Goal: Book appointment/travel/reservation

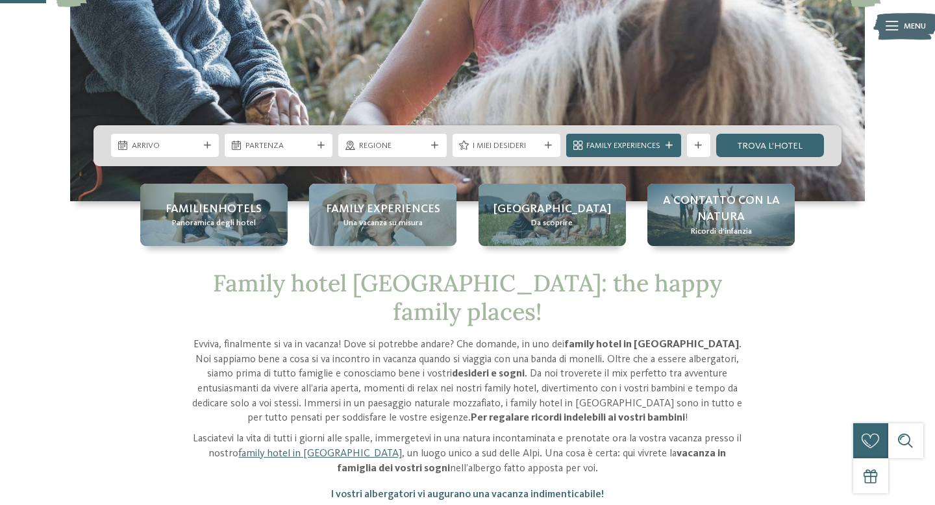
scroll to position [278, 0]
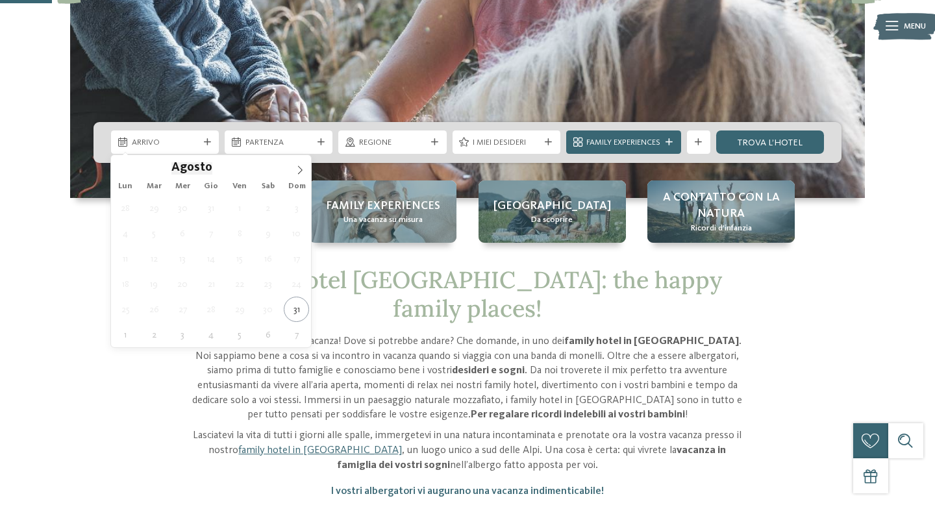
click at [303, 166] on icon at bounding box center [299, 170] width 9 height 9
type div "[DATE]"
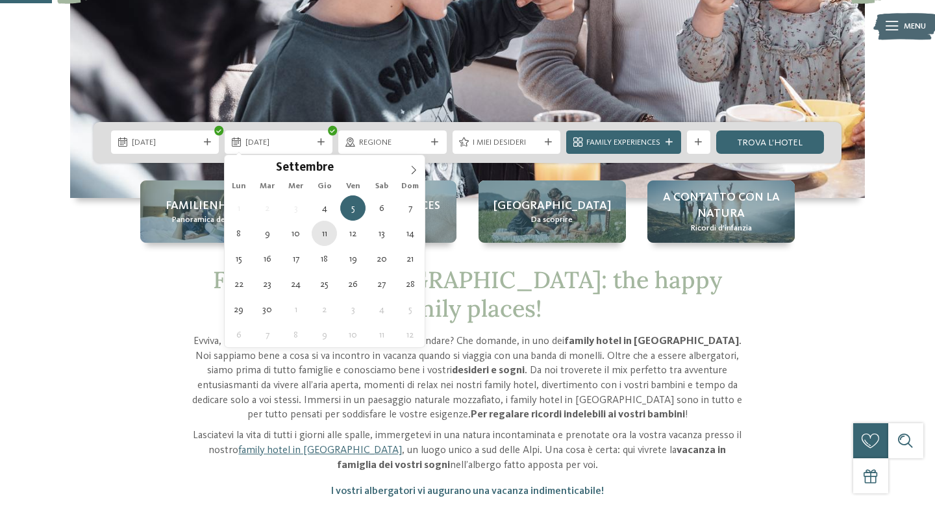
type div "[DATE]"
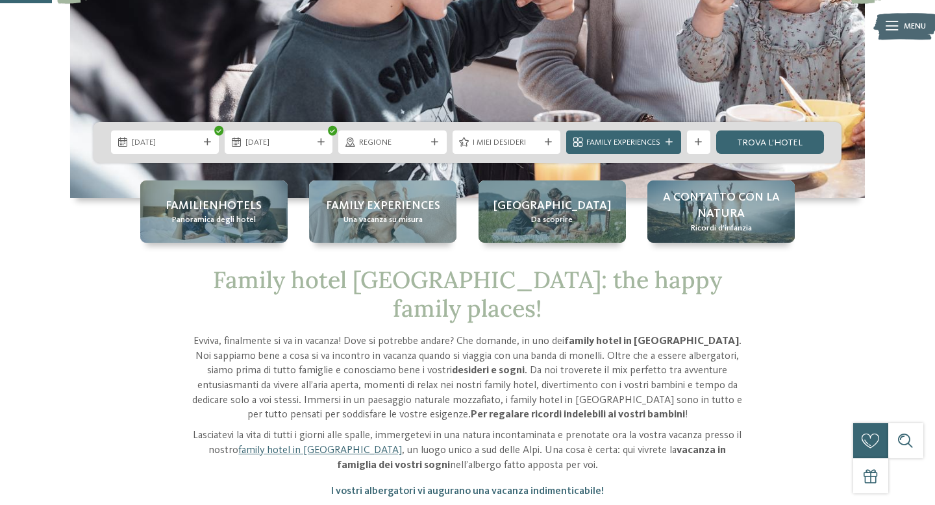
click at [418, 136] on div "Regione" at bounding box center [392, 142] width 108 height 23
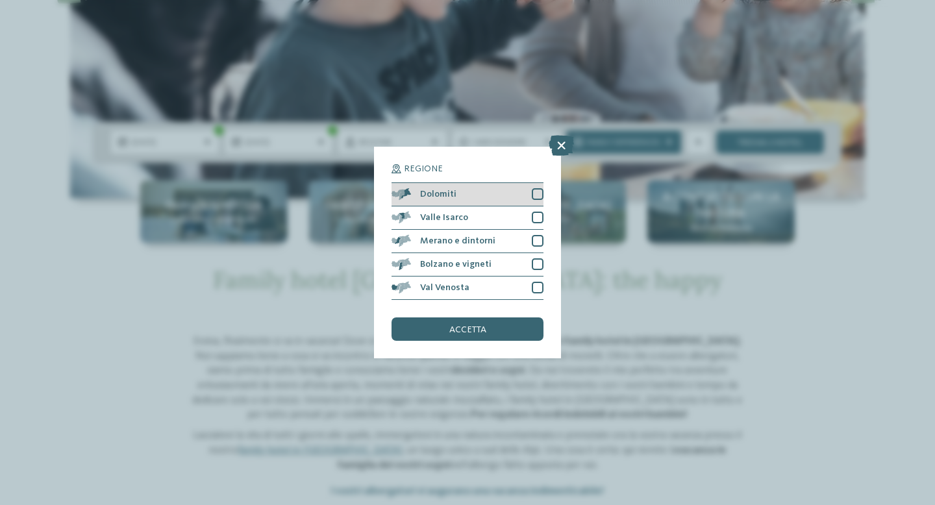
click at [445, 199] on span "Dolomiti" at bounding box center [438, 194] width 36 height 9
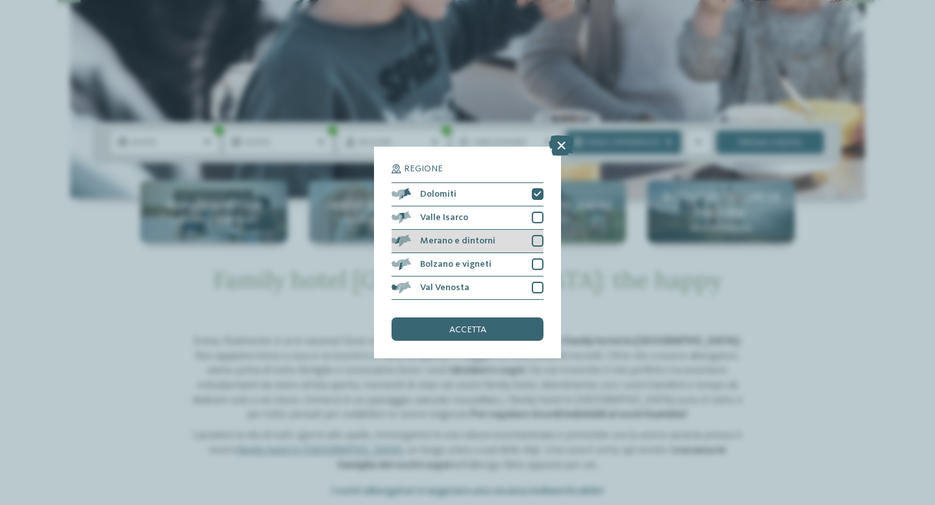
click at [451, 245] on span "Merano e dintorni" at bounding box center [457, 240] width 75 height 9
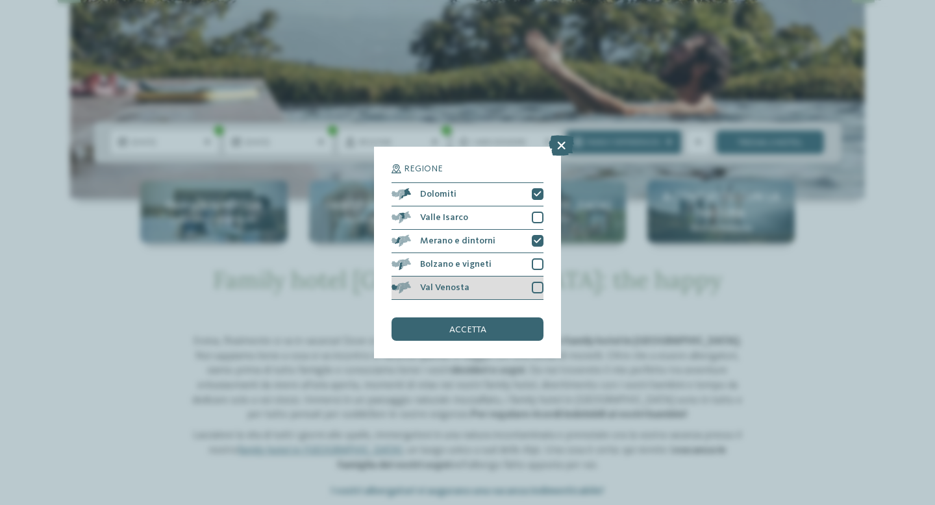
click at [460, 290] on span "Val Venosta" at bounding box center [444, 287] width 49 height 9
click at [471, 332] on span "accetta" at bounding box center [467, 329] width 37 height 9
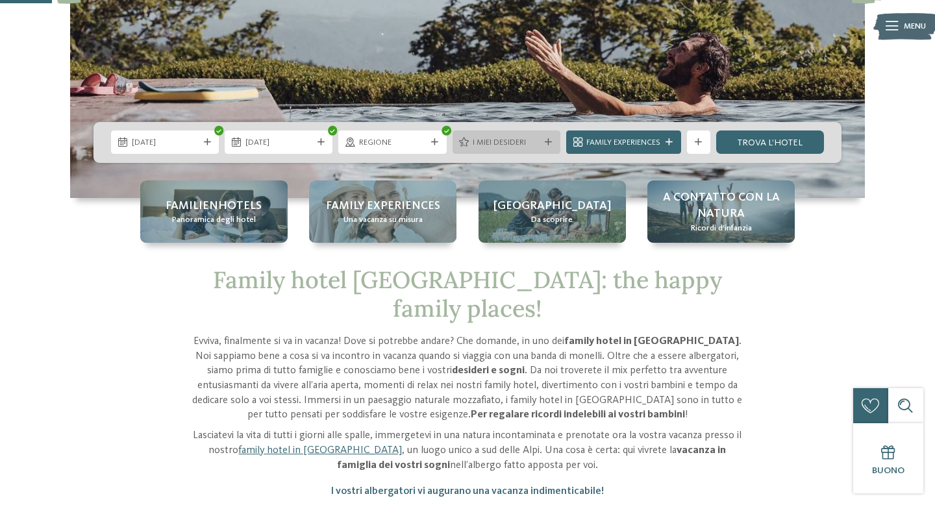
click at [515, 141] on span "I miei desideri" at bounding box center [506, 143] width 67 height 12
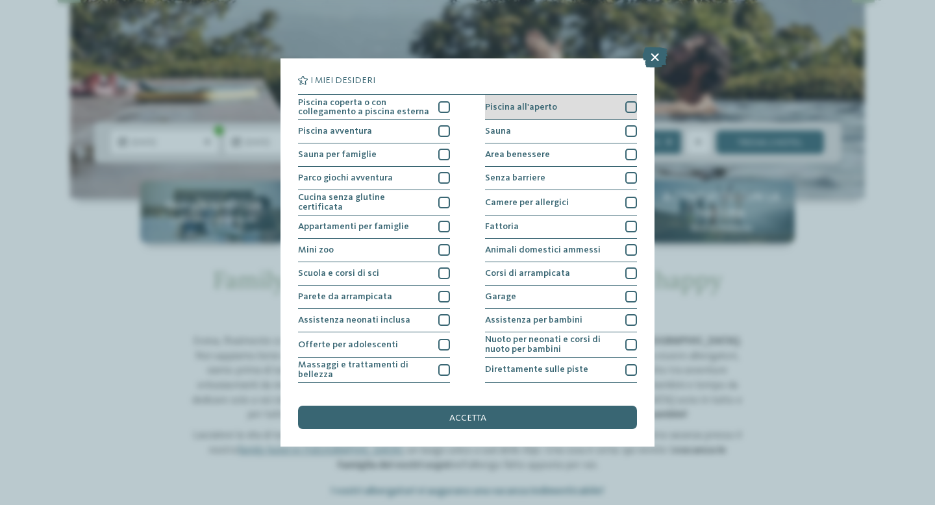
click at [494, 112] on div "Piscina all'aperto" at bounding box center [561, 107] width 152 height 25
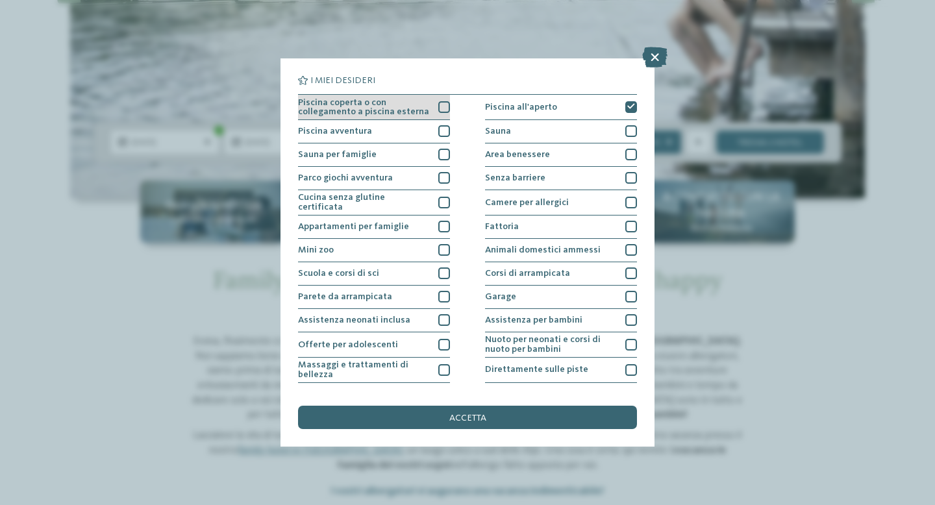
click at [440, 106] on div at bounding box center [444, 107] width 12 height 12
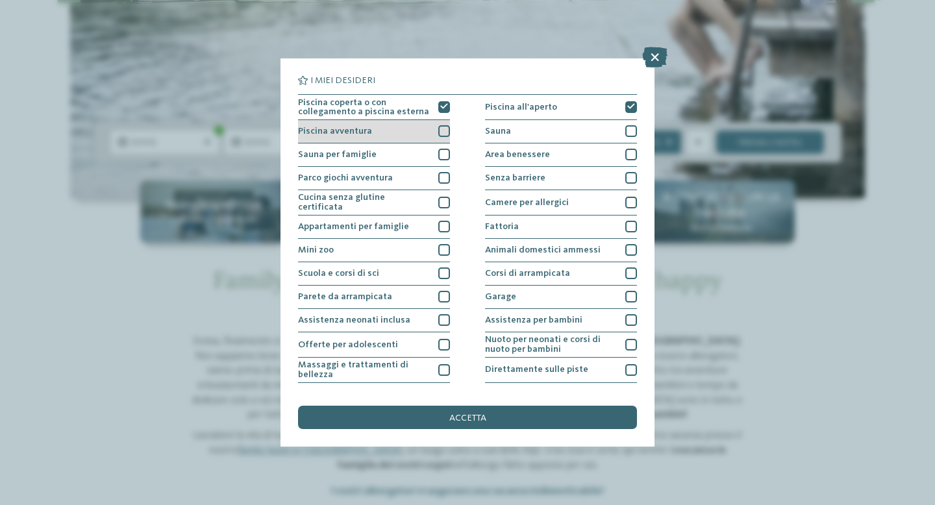
click at [440, 131] on div at bounding box center [444, 131] width 12 height 12
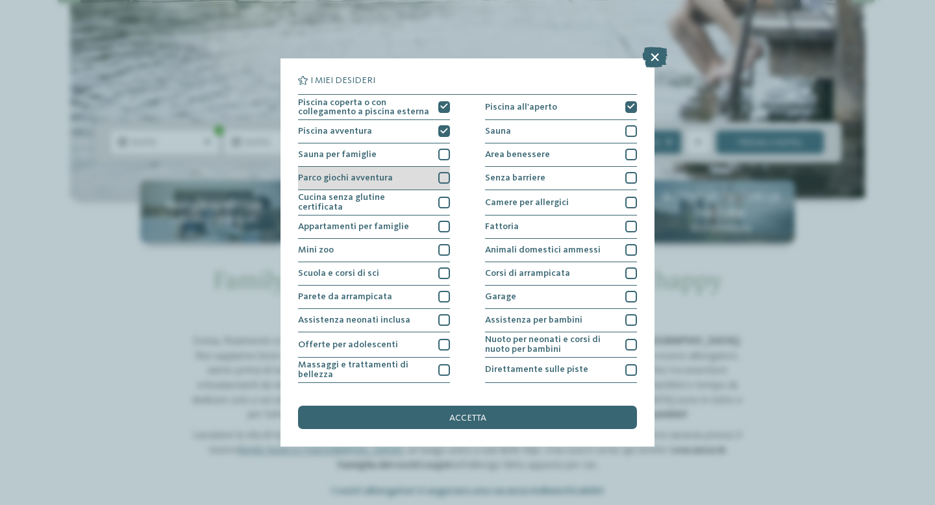
click at [443, 182] on div at bounding box center [444, 178] width 12 height 12
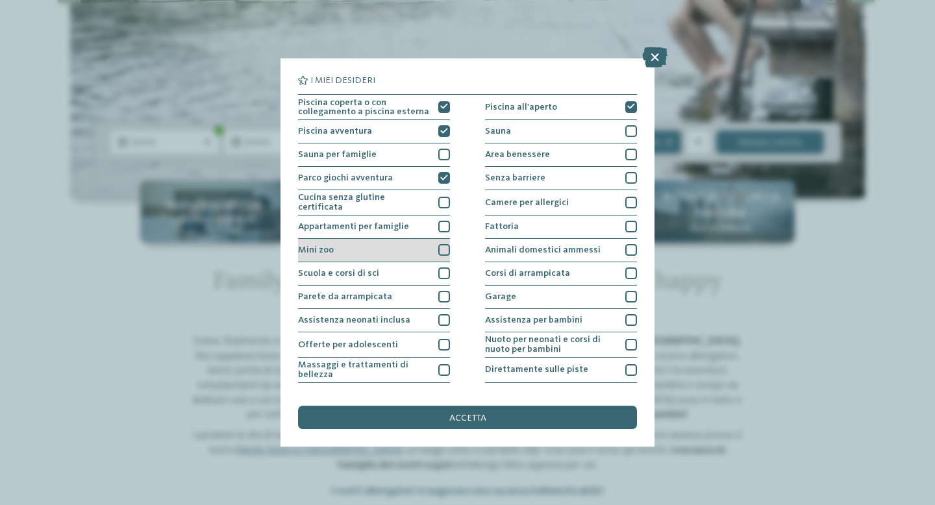
click at [440, 251] on div at bounding box center [444, 250] width 12 height 12
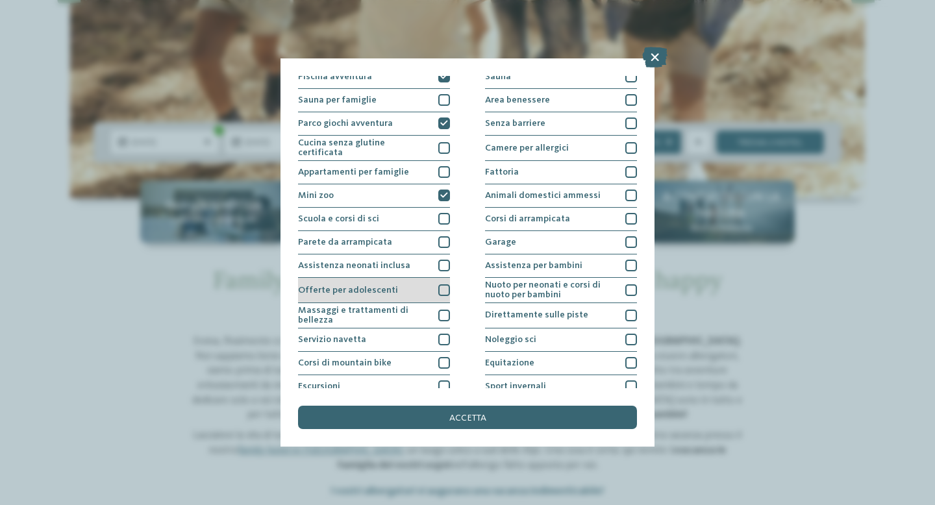
scroll to position [110, 0]
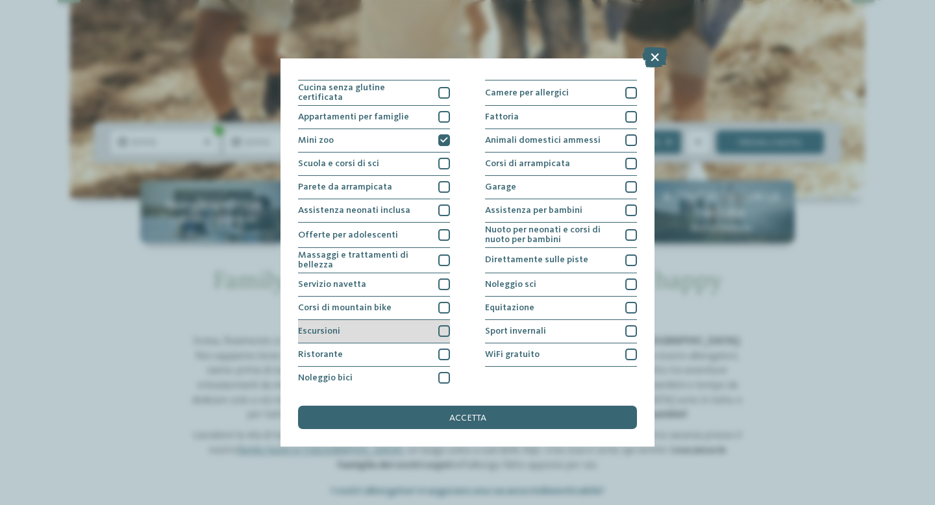
click at [440, 325] on div at bounding box center [444, 331] width 12 height 12
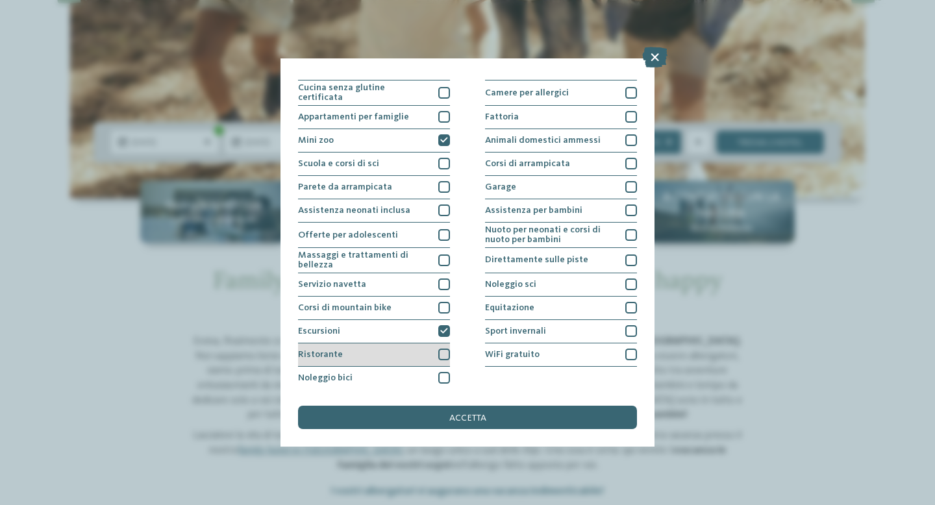
click at [447, 349] on div at bounding box center [444, 355] width 12 height 12
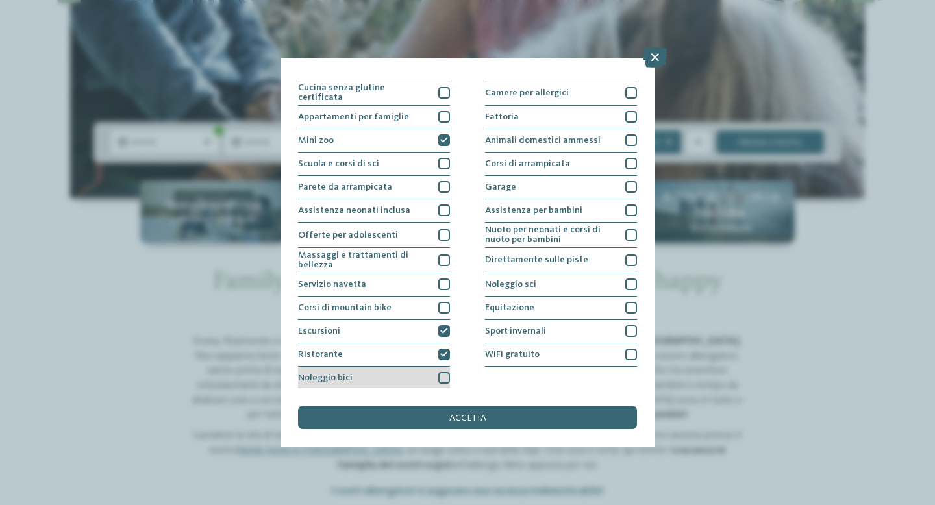
click at [447, 367] on div "Noleggio bici" at bounding box center [374, 378] width 152 height 23
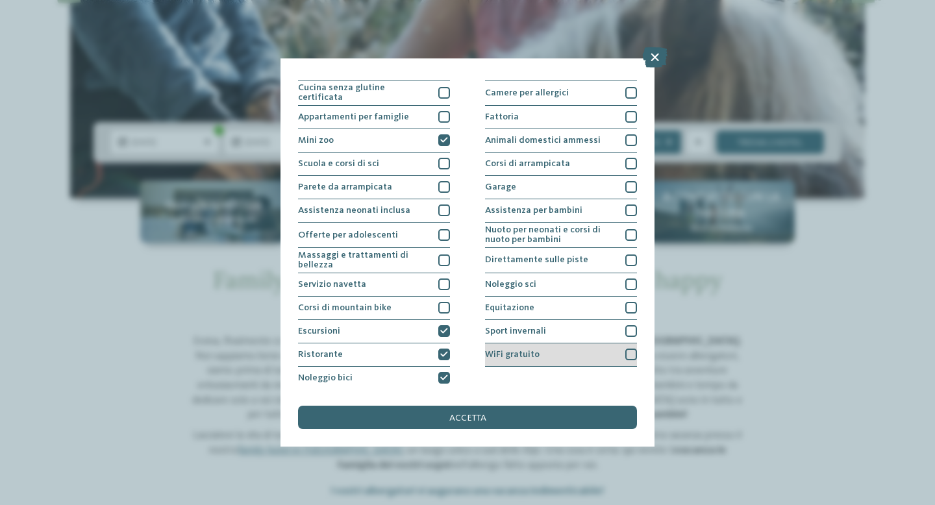
click at [550, 343] on div "WiFi gratuito" at bounding box center [561, 354] width 152 height 23
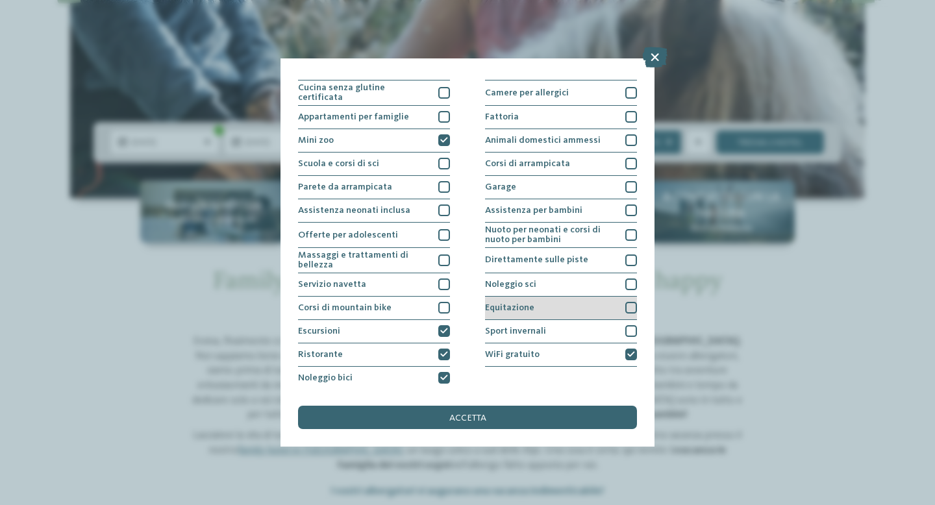
click at [549, 308] on div "Equitazione" at bounding box center [561, 308] width 152 height 23
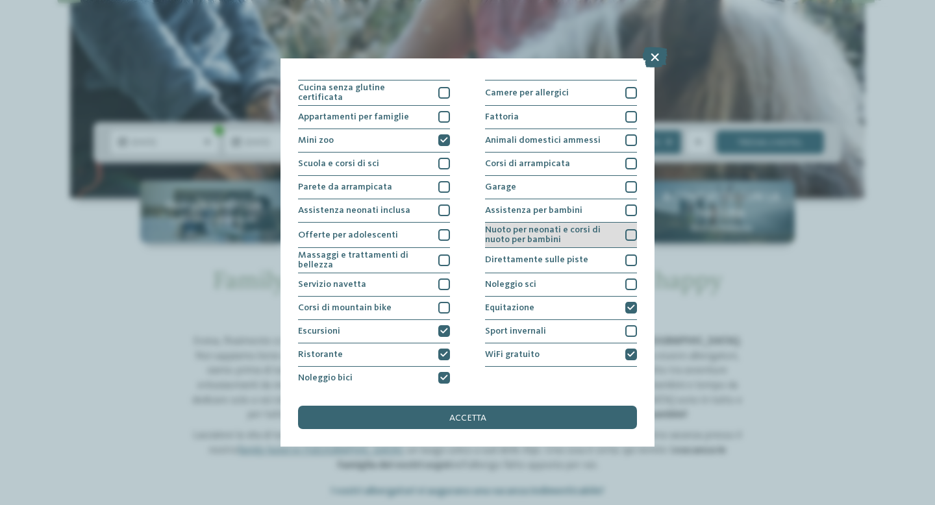
click at [561, 238] on span "Nuoto per neonati e corsi di nuoto per bambini" at bounding box center [551, 234] width 132 height 19
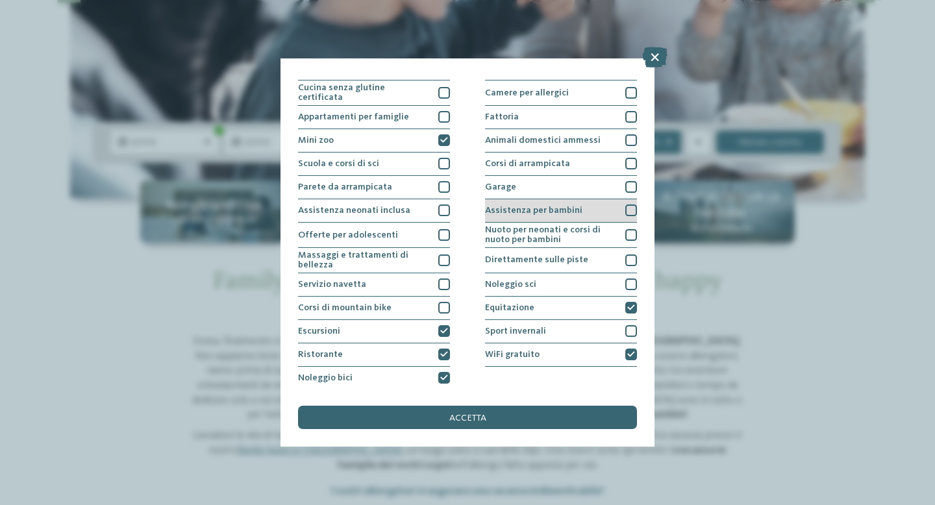
click at [566, 210] on span "Assistenza per bambini" at bounding box center [533, 210] width 97 height 9
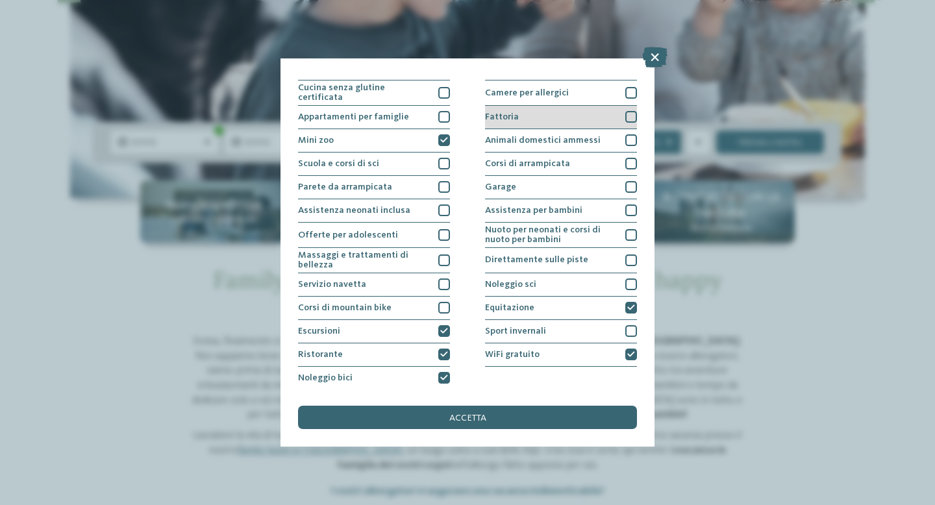
click at [573, 106] on div "Fattoria" at bounding box center [561, 117] width 152 height 23
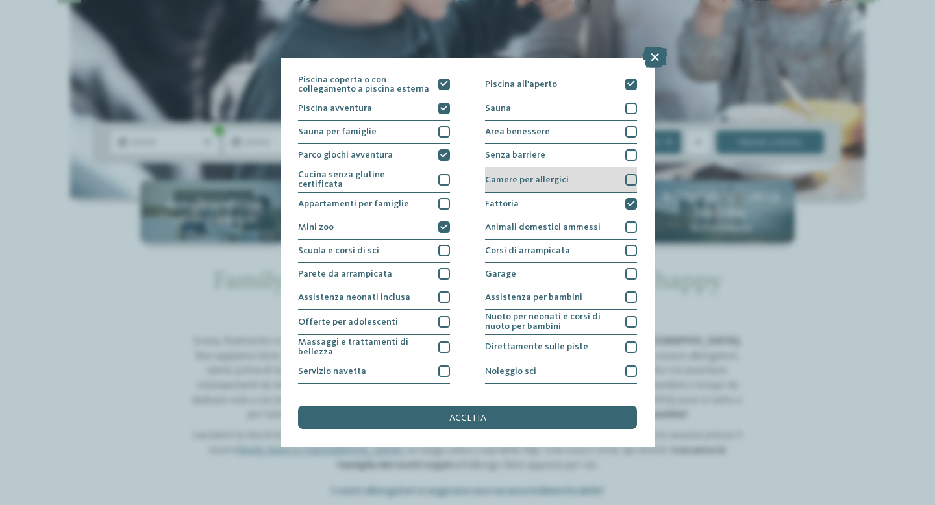
scroll to position [21, 0]
click at [579, 134] on div "Area benessere" at bounding box center [561, 133] width 152 height 23
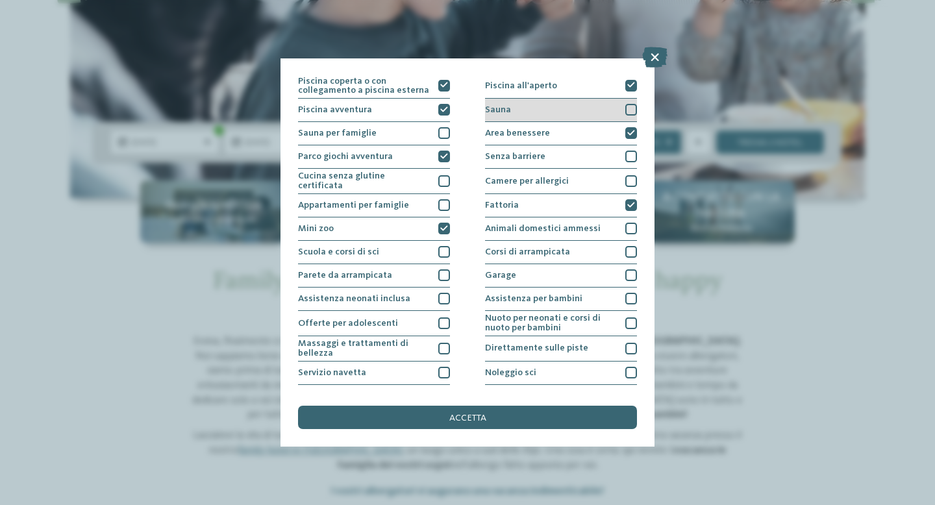
click at [583, 117] on div "Sauna" at bounding box center [561, 110] width 152 height 23
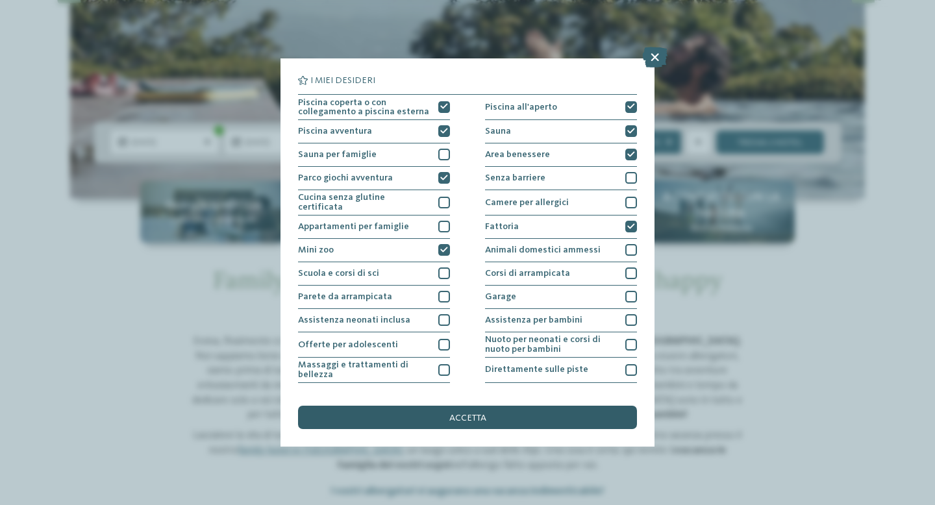
click at [529, 414] on div "accetta" at bounding box center [467, 417] width 339 height 23
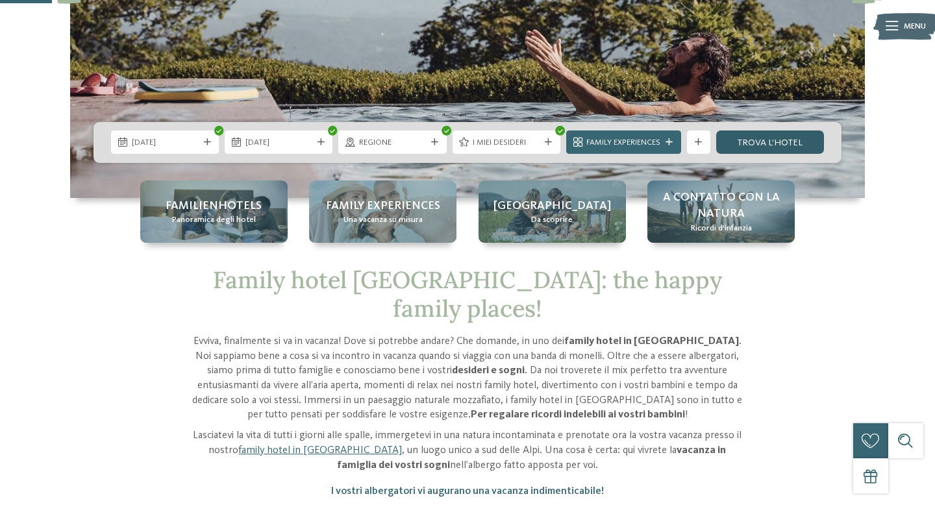
click at [791, 143] on link "trova l’hotel" at bounding box center [770, 142] width 108 height 23
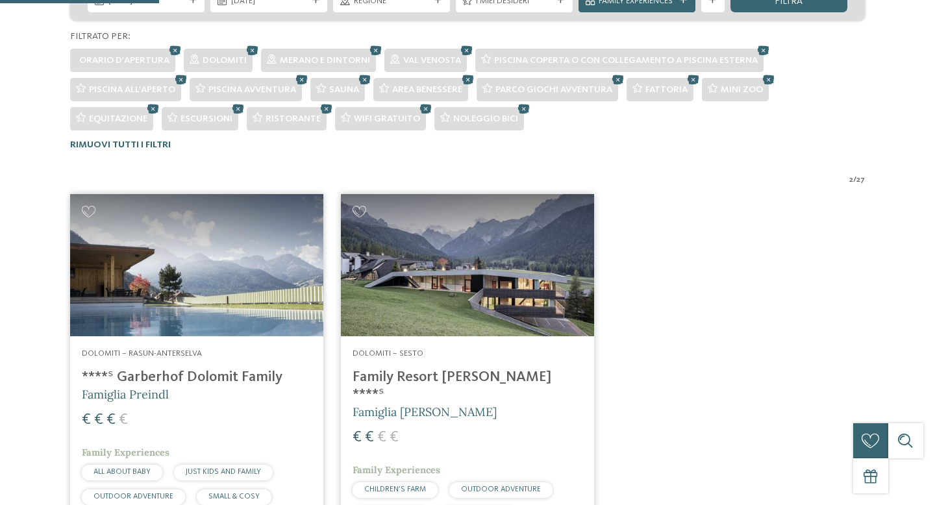
scroll to position [462, 0]
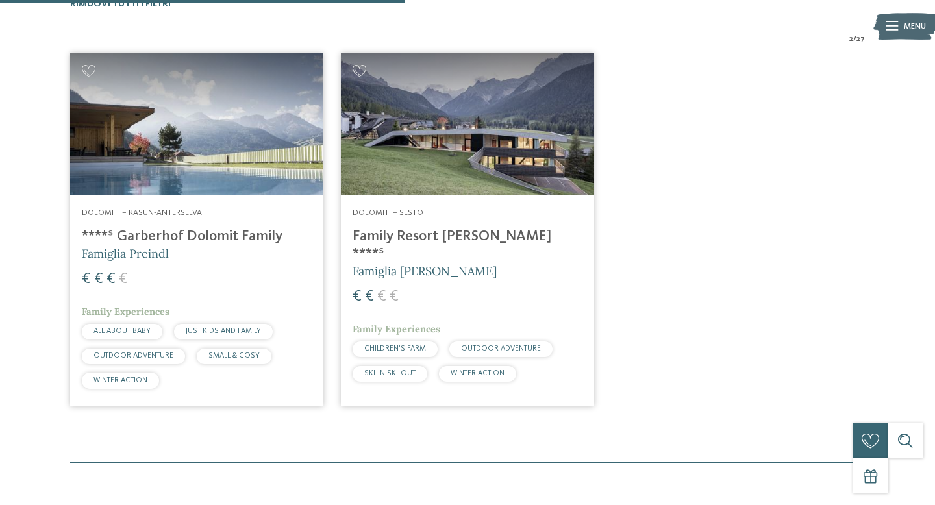
click at [198, 167] on img at bounding box center [196, 124] width 253 height 142
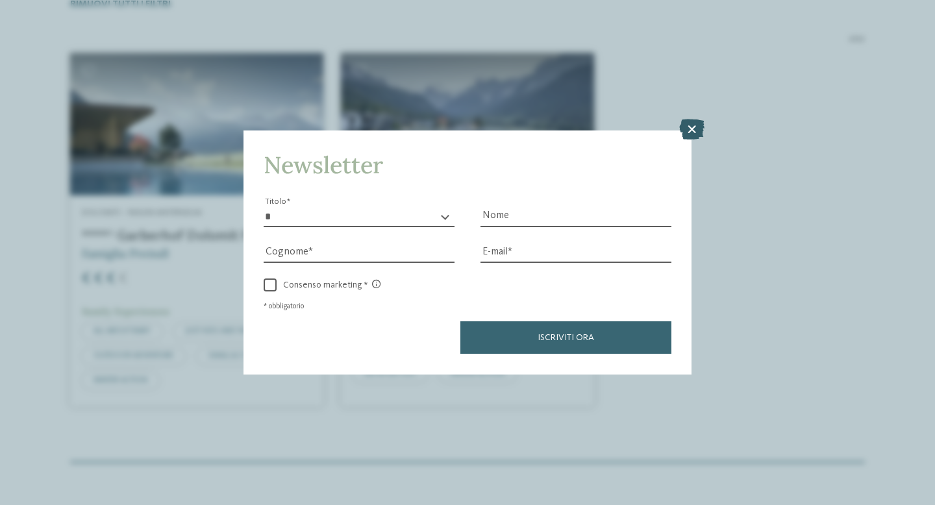
click at [682, 127] on icon at bounding box center [691, 129] width 25 height 21
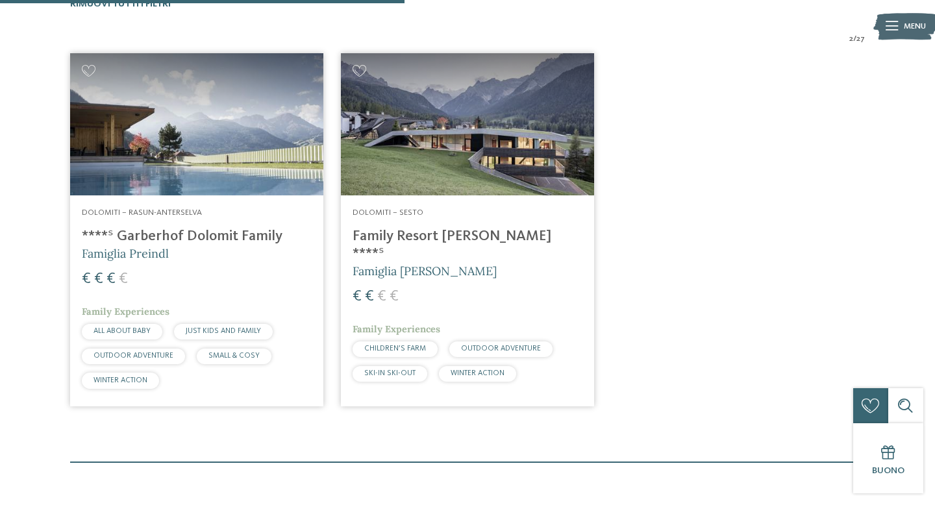
click at [466, 153] on img at bounding box center [467, 124] width 253 height 142
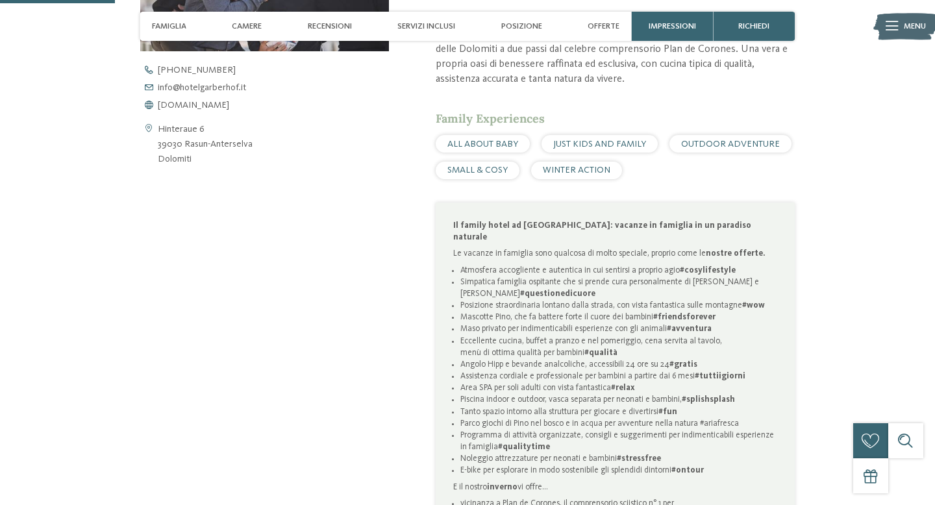
scroll to position [556, 0]
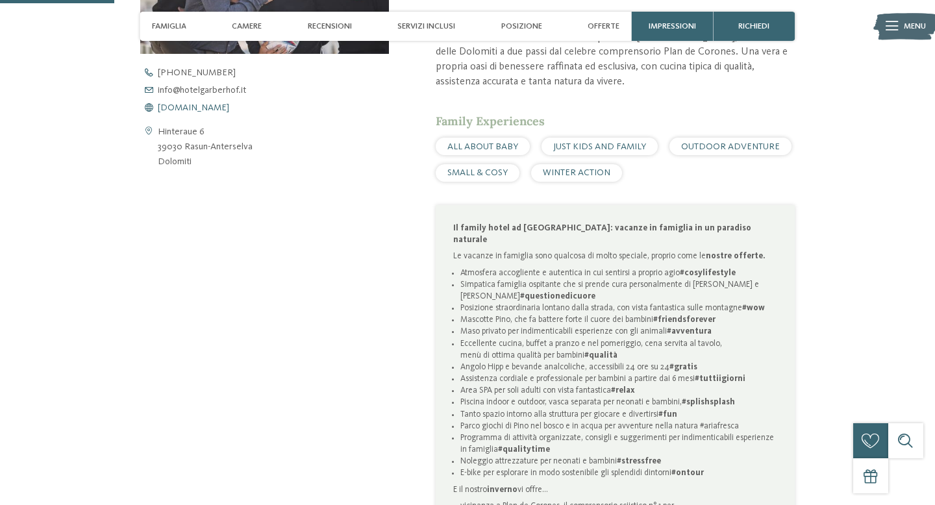
click at [219, 110] on span "www.hotelgarberhof.it" at bounding box center [193, 107] width 71 height 9
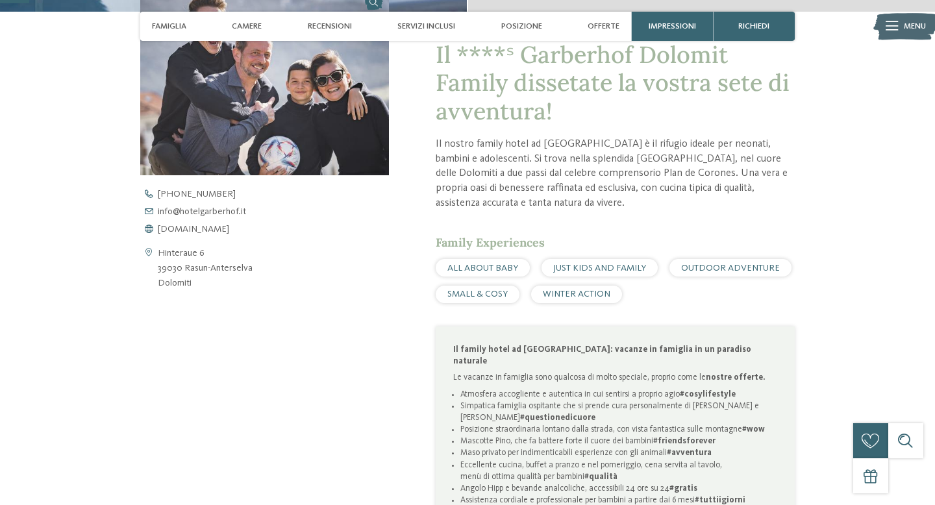
scroll to position [143, 0]
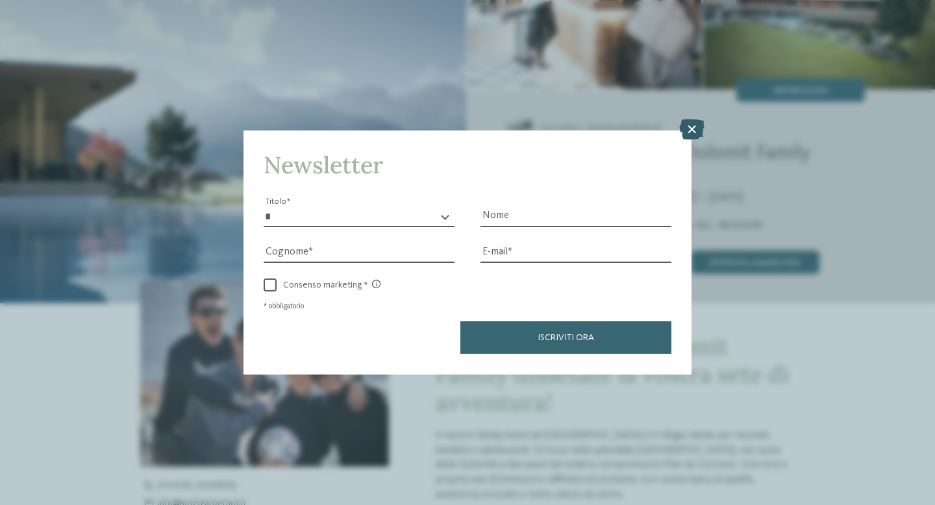
click at [692, 134] on icon at bounding box center [691, 129] width 25 height 21
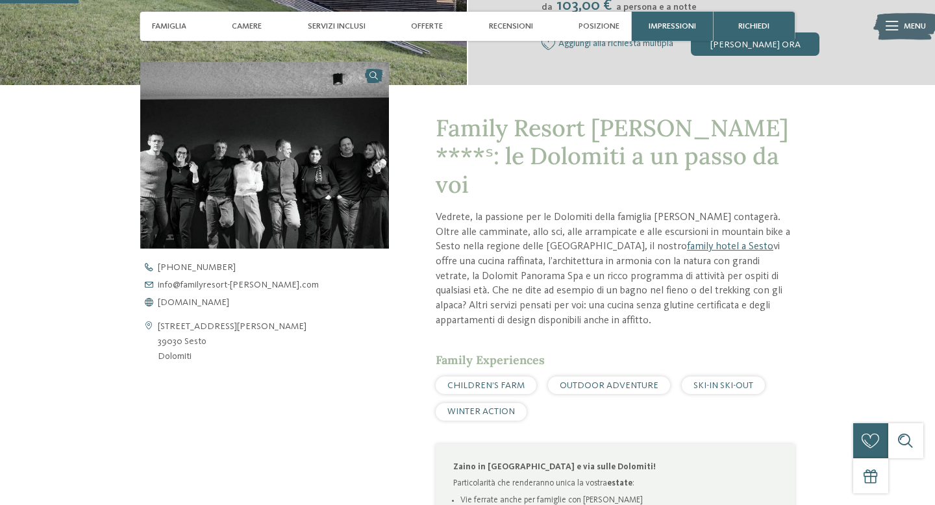
scroll to position [366, 0]
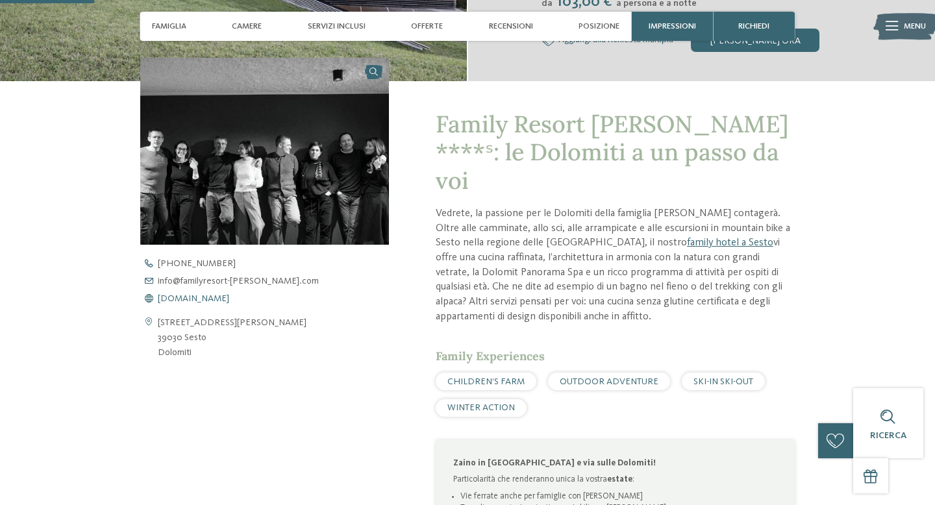
click at [225, 296] on span "www.familyresort-rainer.com" at bounding box center [193, 298] width 71 height 9
